Goal: Information Seeking & Learning: Learn about a topic

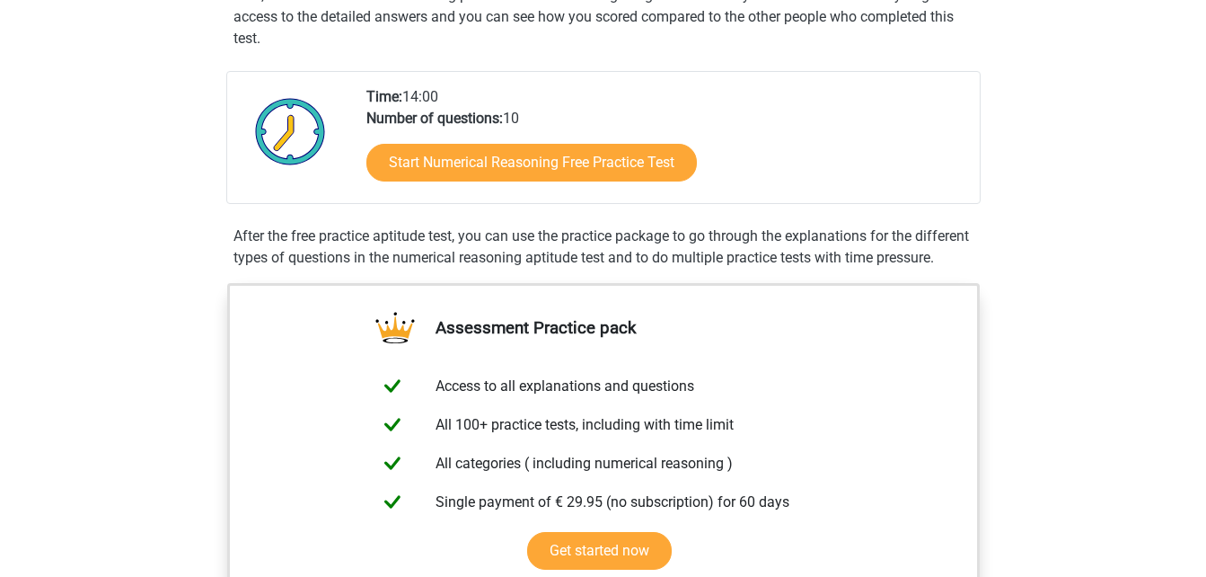
scroll to position [366, 0]
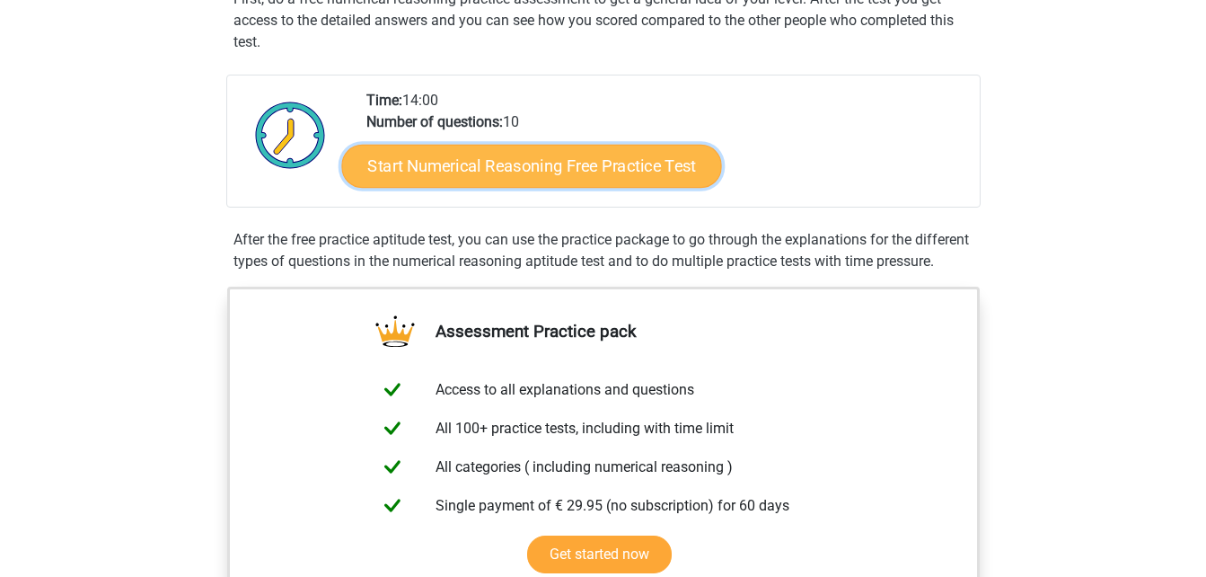
click at [515, 172] on link "Start Numerical Reasoning Free Practice Test" at bounding box center [531, 165] width 380 height 43
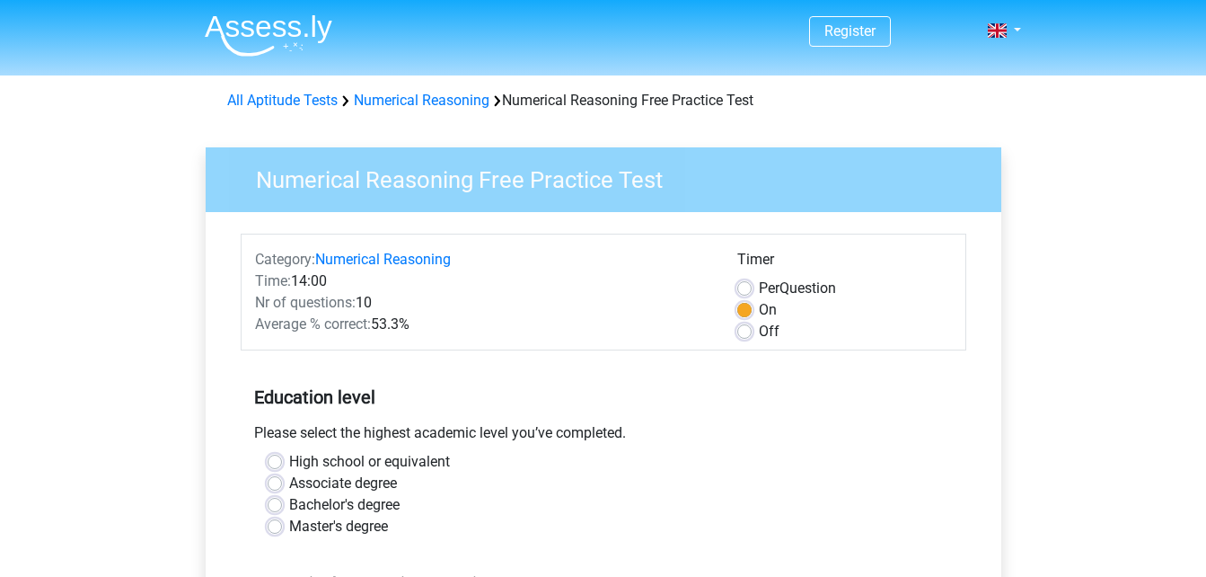
click at [289, 507] on label "Bachelor's degree" at bounding box center [344, 505] width 110 height 22
click at [278, 507] on input "Bachelor's degree" at bounding box center [275, 503] width 14 height 18
radio input "true"
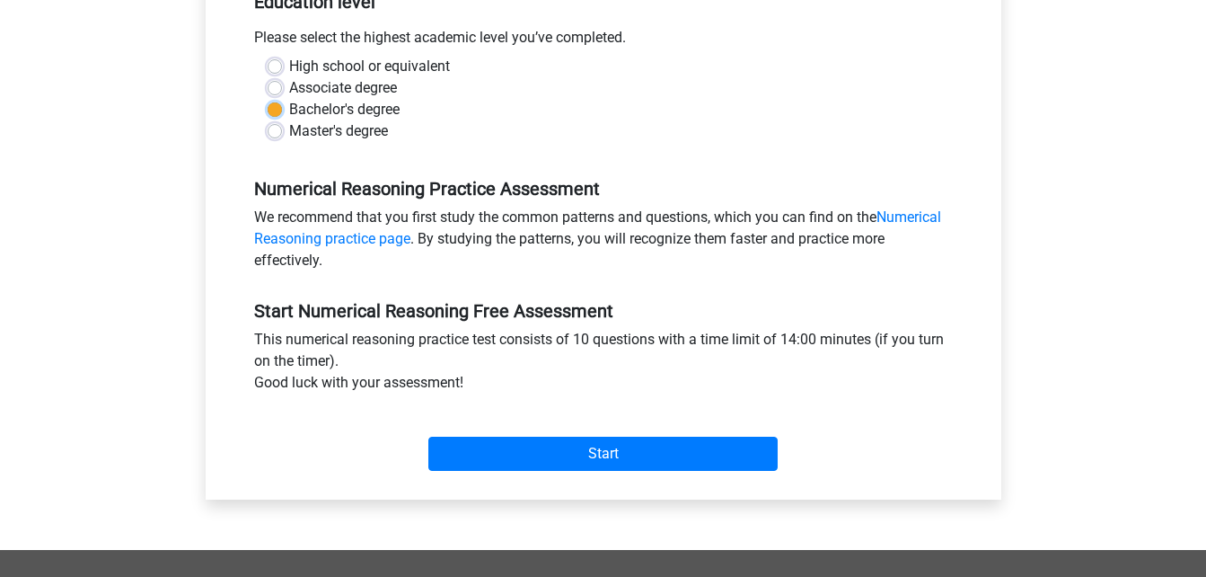
scroll to position [424, 0]
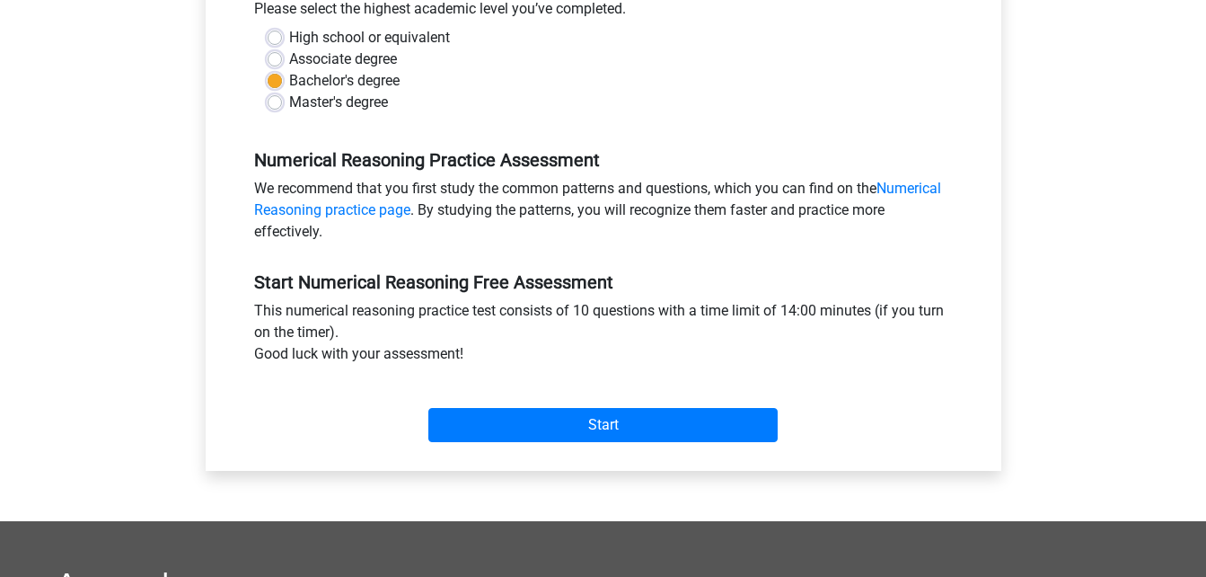
drag, startPoint x: 914, startPoint y: 188, endPoint x: 944, endPoint y: 201, distance: 32.6
click at [944, 201] on div "We recommend that you first study the common patterns and questions, which you …" at bounding box center [604, 214] width 726 height 72
click at [938, 206] on div "We recommend that you first study the common patterns and questions, which you …" at bounding box center [604, 214] width 726 height 72
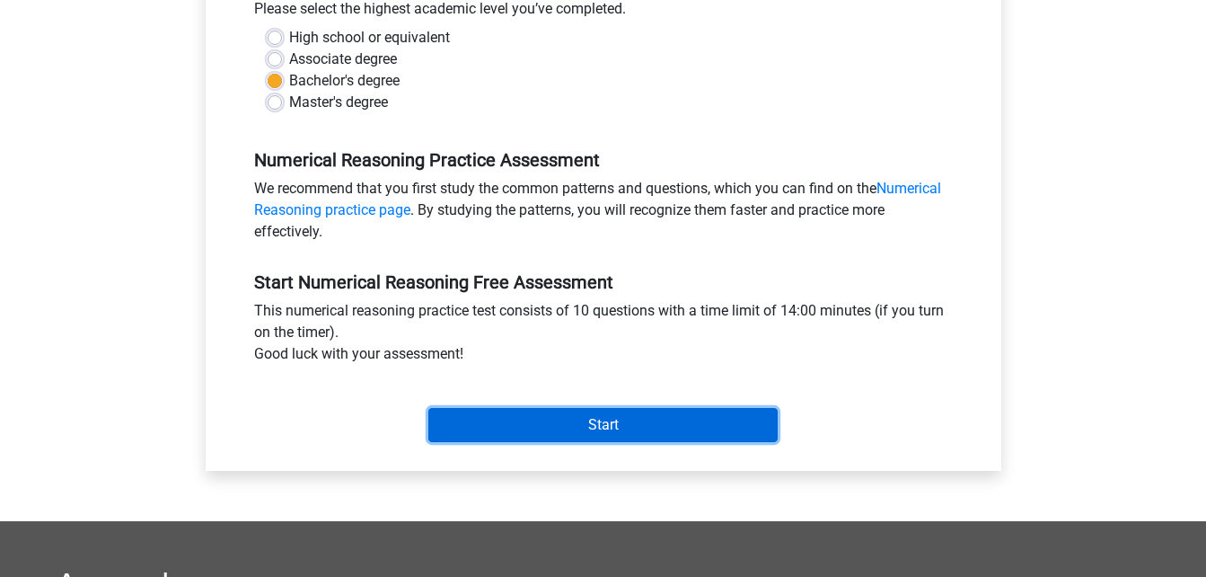
click at [613, 421] on input "Start" at bounding box center [602, 425] width 349 height 34
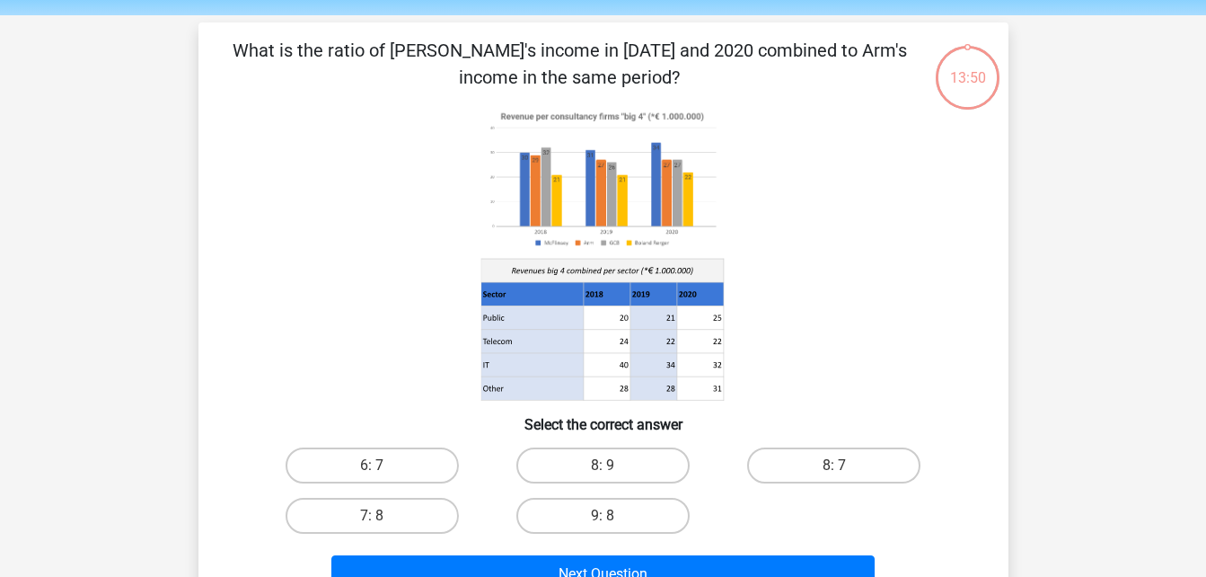
scroll to position [62, 0]
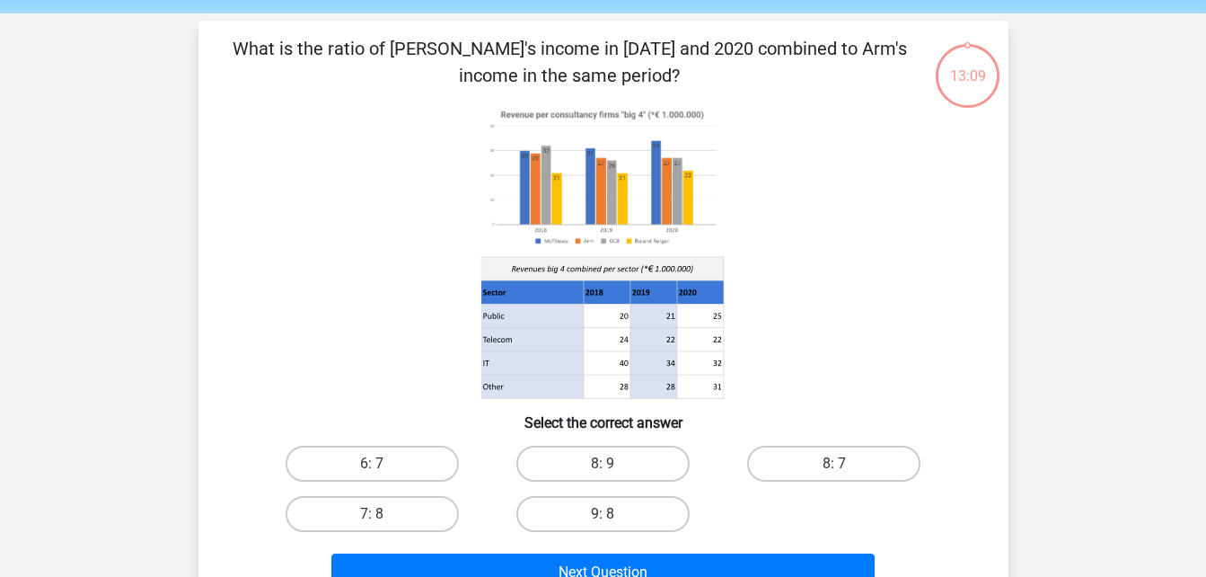
drag, startPoint x: 661, startPoint y: 525, endPoint x: 686, endPoint y: 488, distance: 45.3
click at [662, 525] on label "9: 8" at bounding box center [602, 514] width 173 height 36
click at [614, 525] on input "9: 8" at bounding box center [609, 520] width 12 height 12
radio input "true"
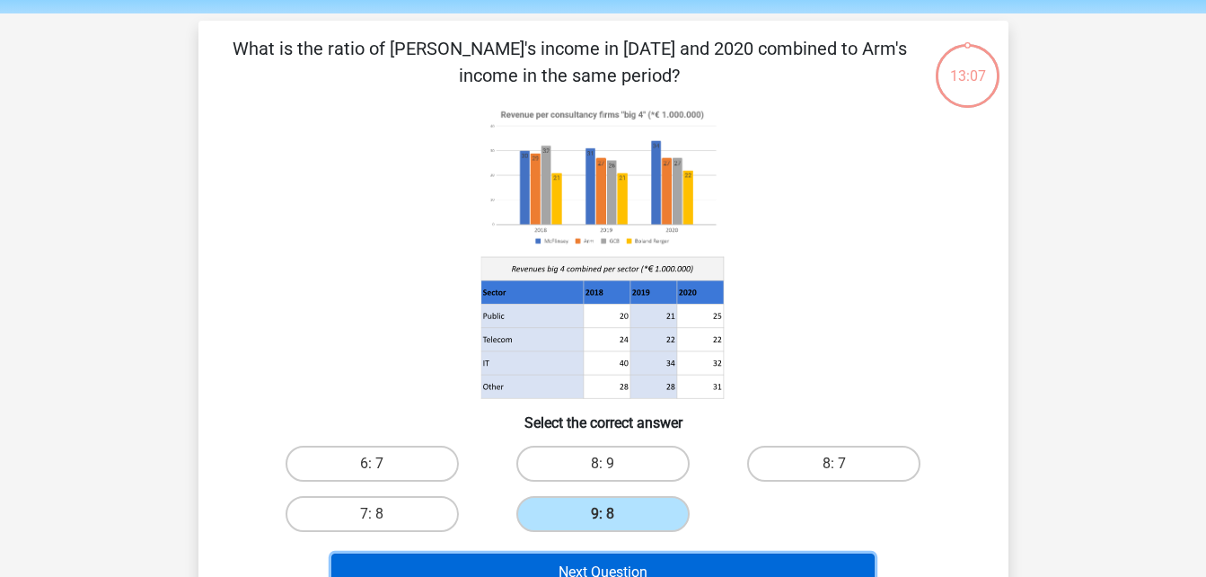
click at [673, 571] on button "Next Question" at bounding box center [602, 572] width 543 height 38
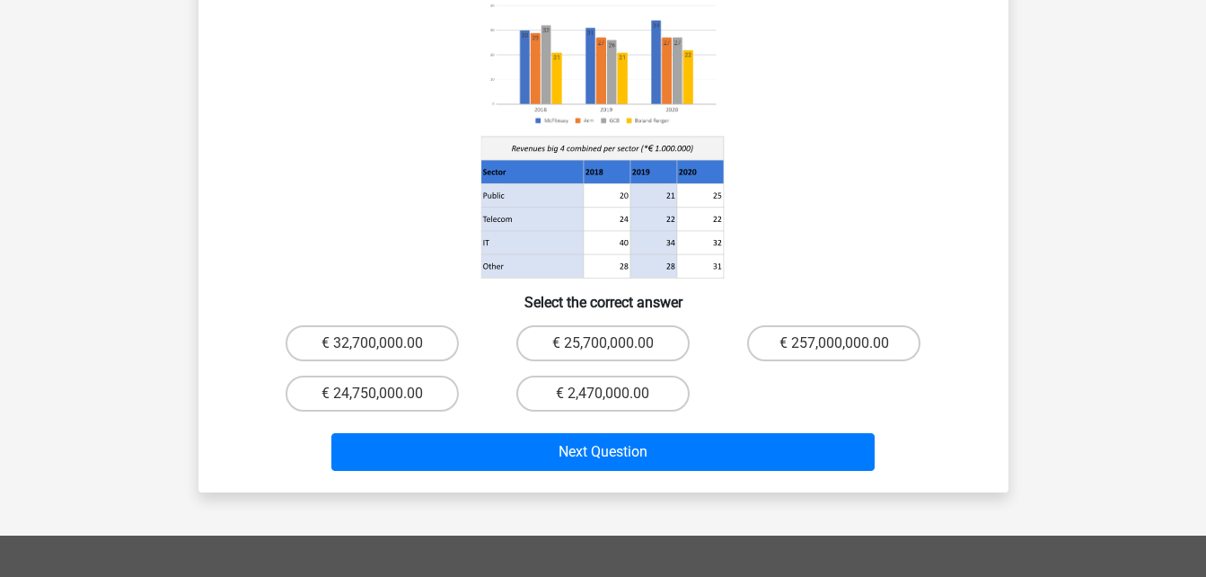
scroll to position [238, 0]
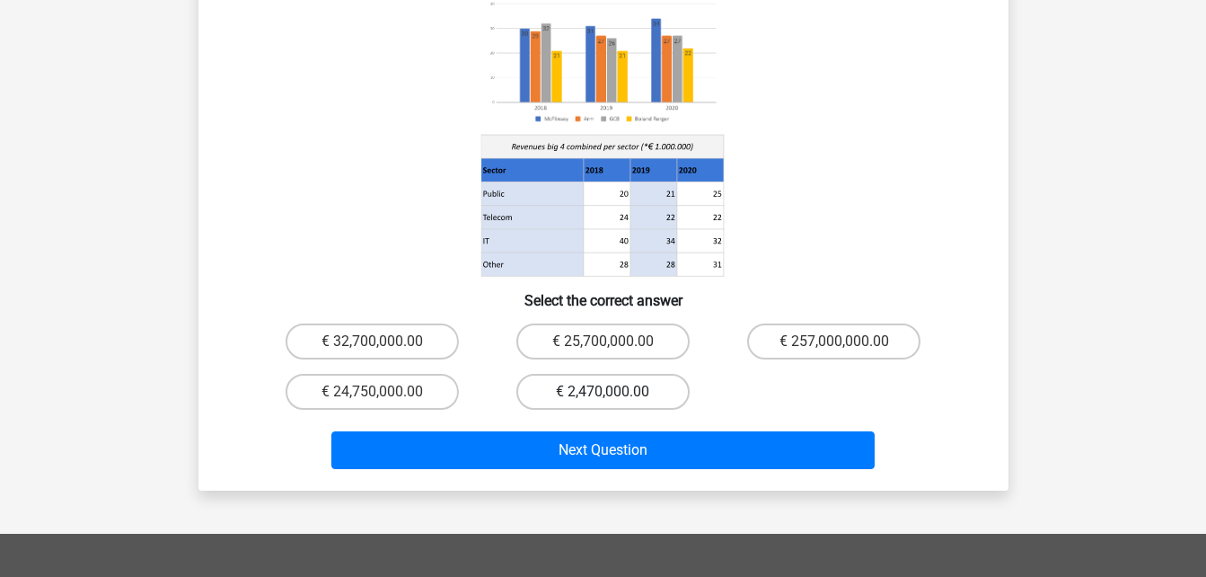
click at [631, 374] on label "€ 2,470,000.00" at bounding box center [602, 392] width 173 height 36
click at [614, 392] on input "€ 2,470,000.00" at bounding box center [609, 398] width 12 height 12
radio input "true"
click at [631, 374] on label "€ 2,470,000.00" at bounding box center [602, 392] width 173 height 36
click at [614, 392] on input "€ 2,470,000.00" at bounding box center [609, 398] width 12 height 12
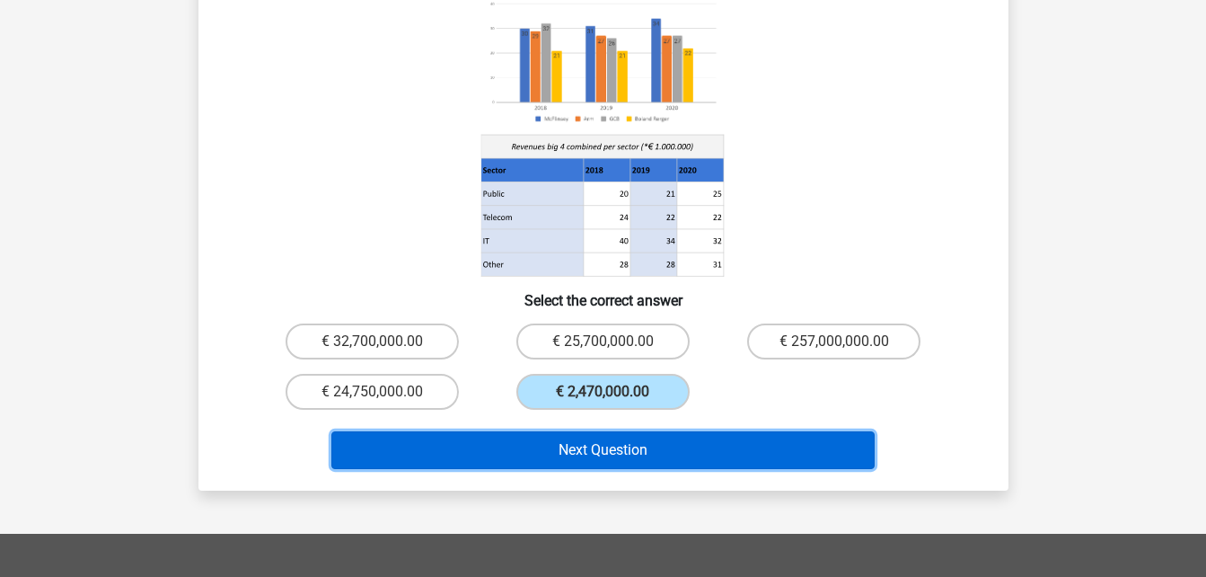
click at [611, 431] on button "Next Question" at bounding box center [602, 450] width 543 height 38
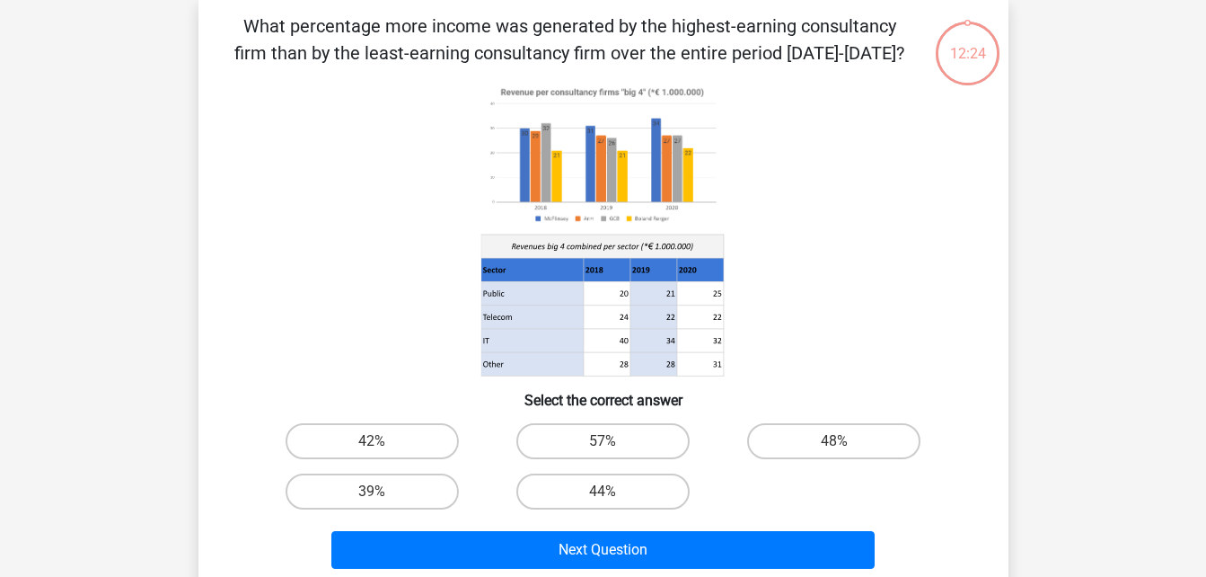
scroll to position [83, 0]
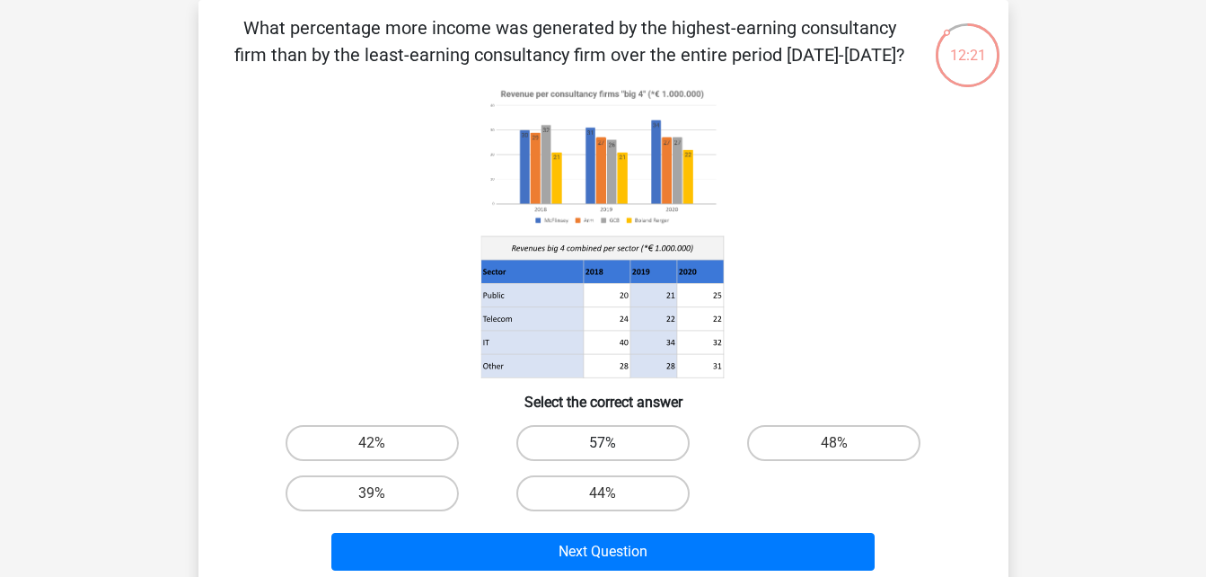
click at [598, 440] on label "57%" at bounding box center [602, 443] width 173 height 36
click at [603, 443] on input "57%" at bounding box center [609, 449] width 12 height 12
radio input "true"
click at [598, 440] on label "57%" at bounding box center [602, 443] width 173 height 36
click at [603, 443] on input "57%" at bounding box center [609, 449] width 12 height 12
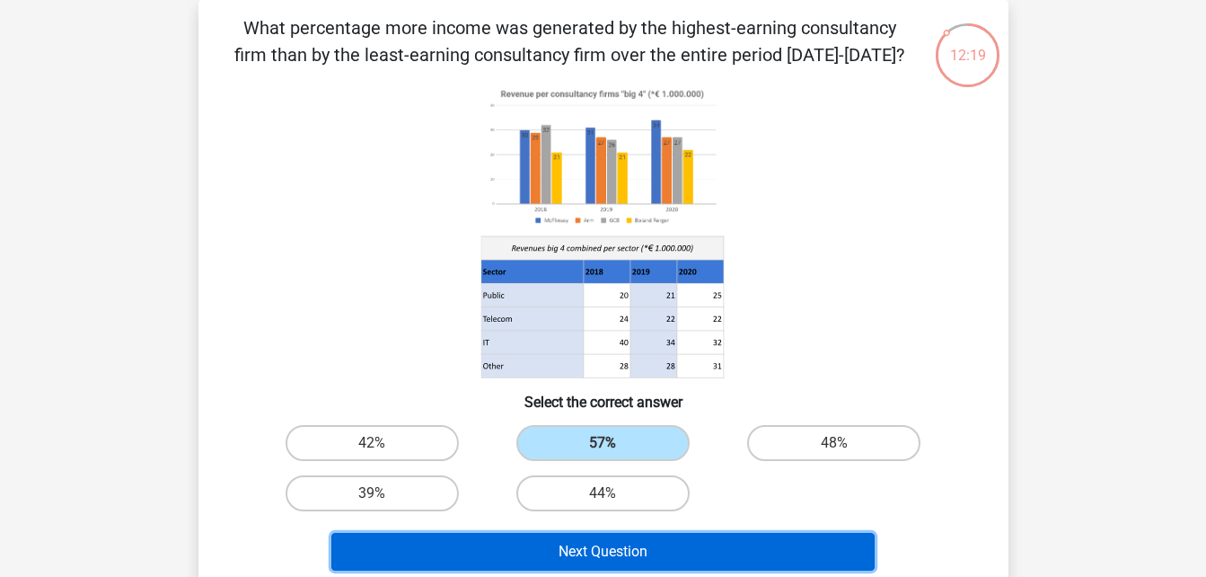
click at [627, 544] on button "Next Question" at bounding box center [602, 552] width 543 height 38
